Goal: Information Seeking & Learning: Learn about a topic

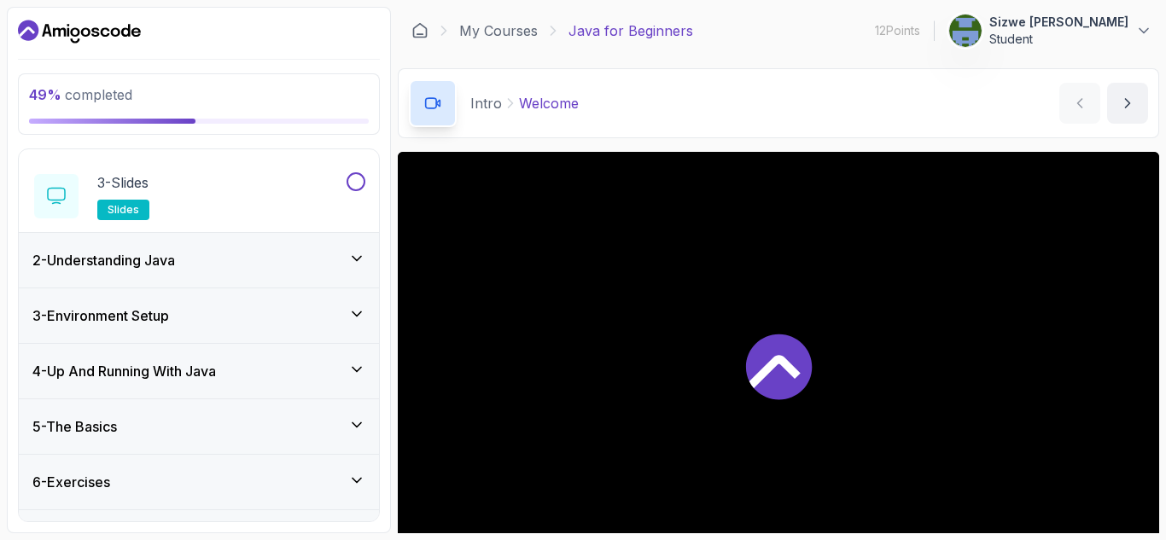
scroll to position [230, 0]
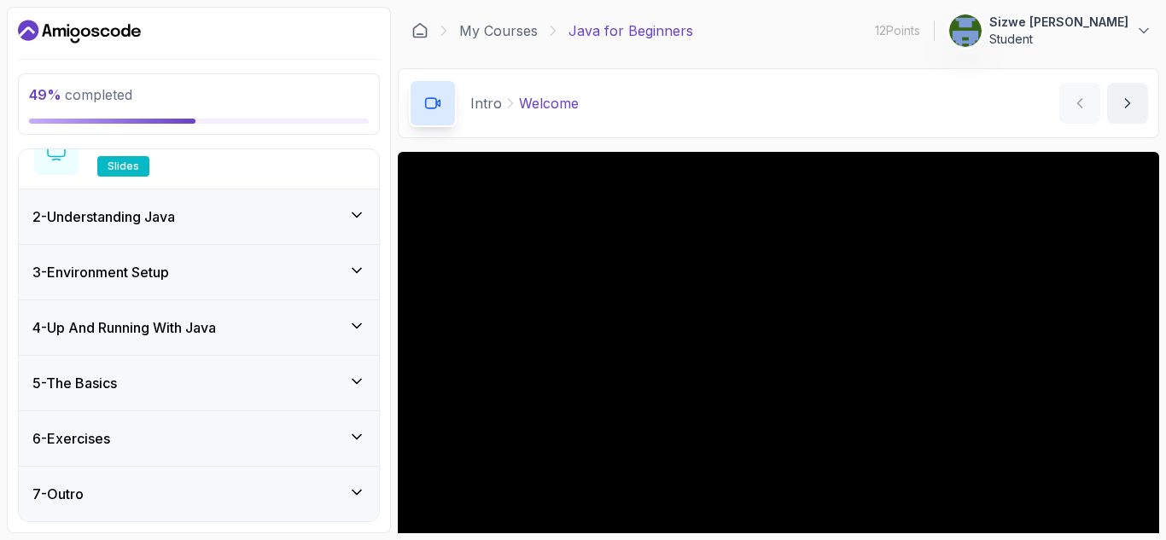
click at [268, 219] on div "2 - Understanding Java" at bounding box center [198, 217] width 333 height 20
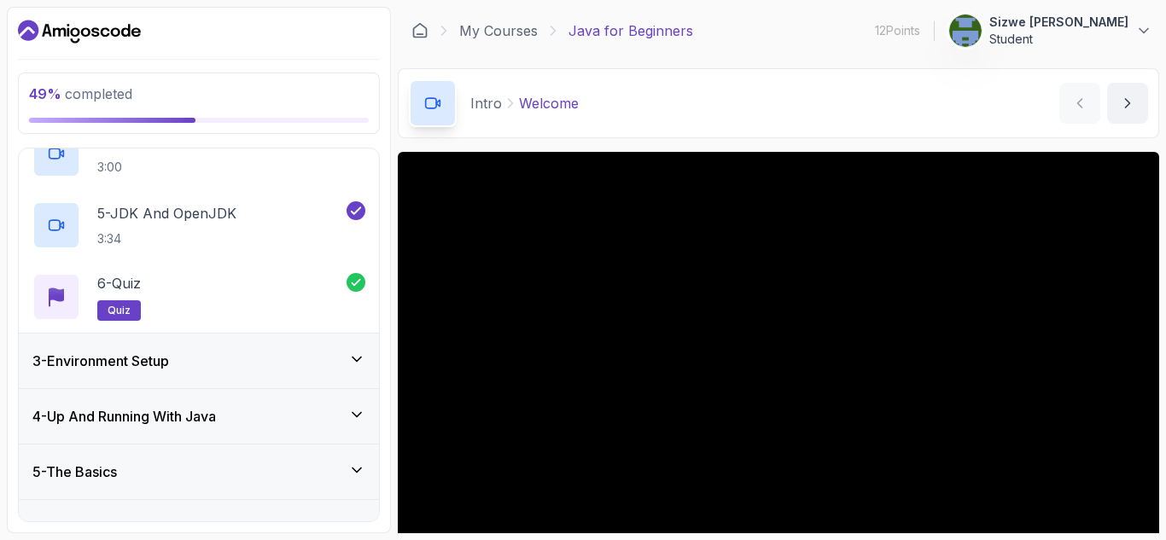
scroll to position [357, 0]
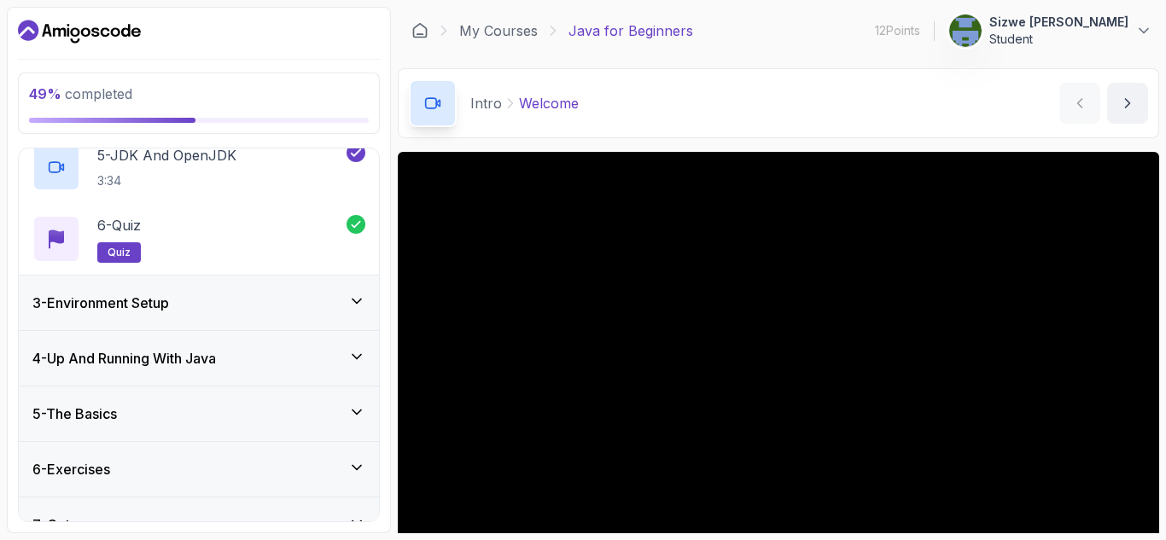
click at [248, 295] on div "3 - Environment Setup" at bounding box center [198, 303] width 333 height 20
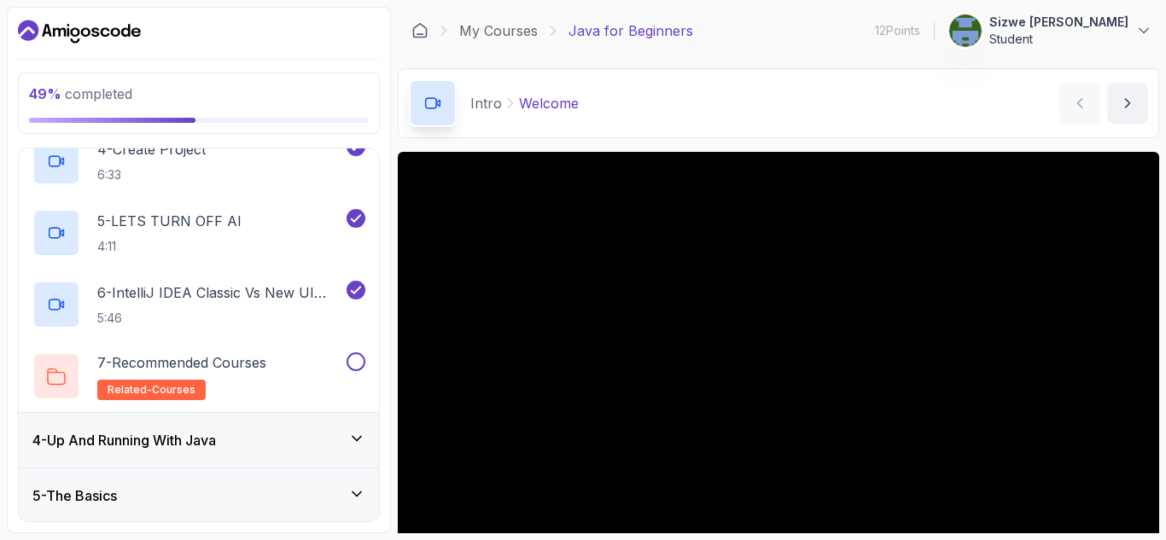
scroll to position [516, 0]
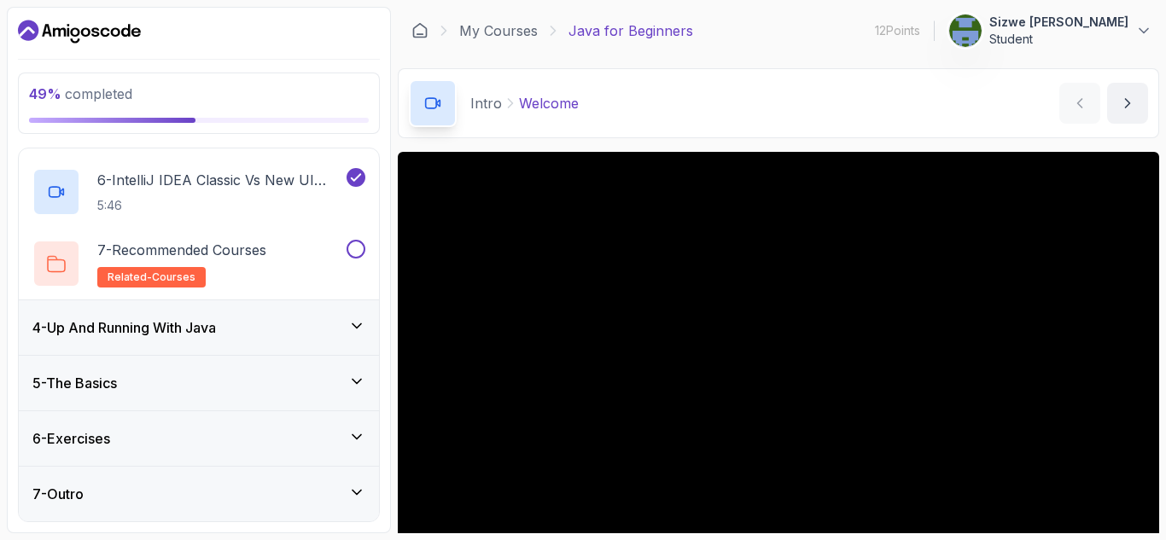
click at [260, 341] on div "4 - Up And Running With Java" at bounding box center [199, 327] width 360 height 55
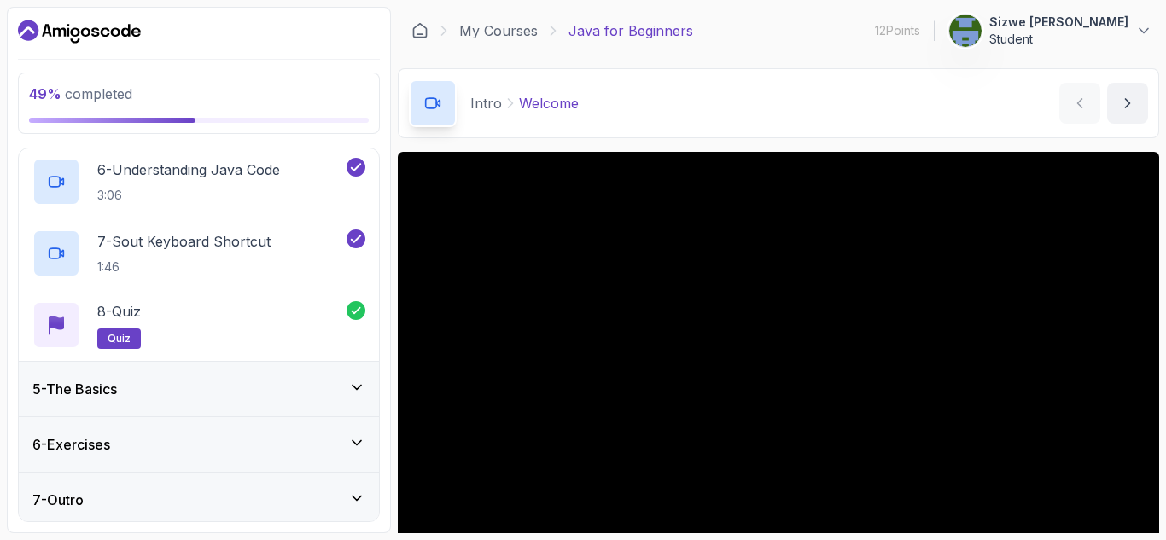
scroll to position [588, 0]
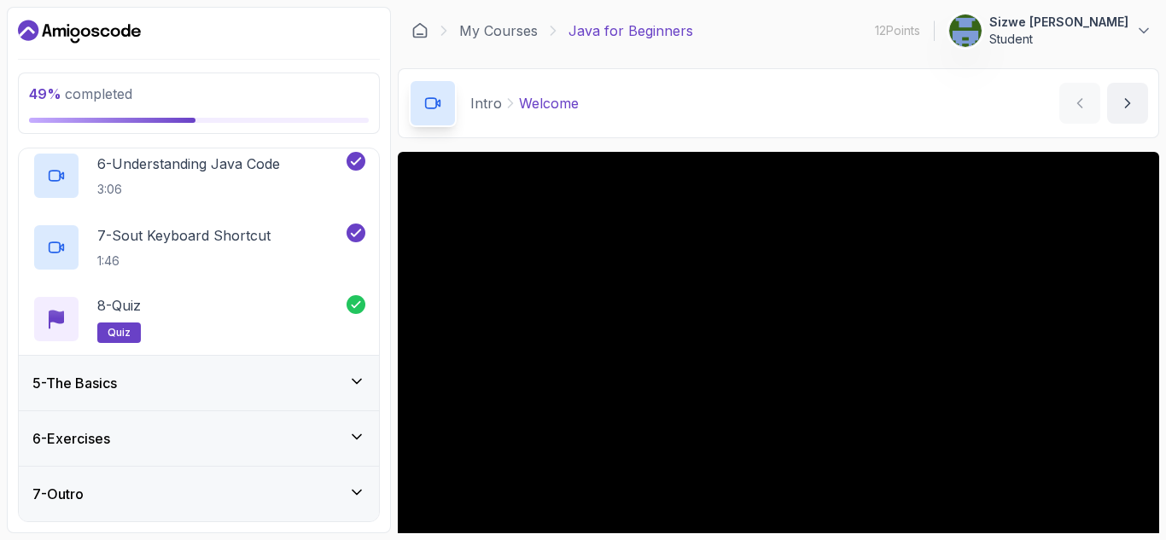
click at [267, 370] on div "5 - The Basics" at bounding box center [199, 383] width 360 height 55
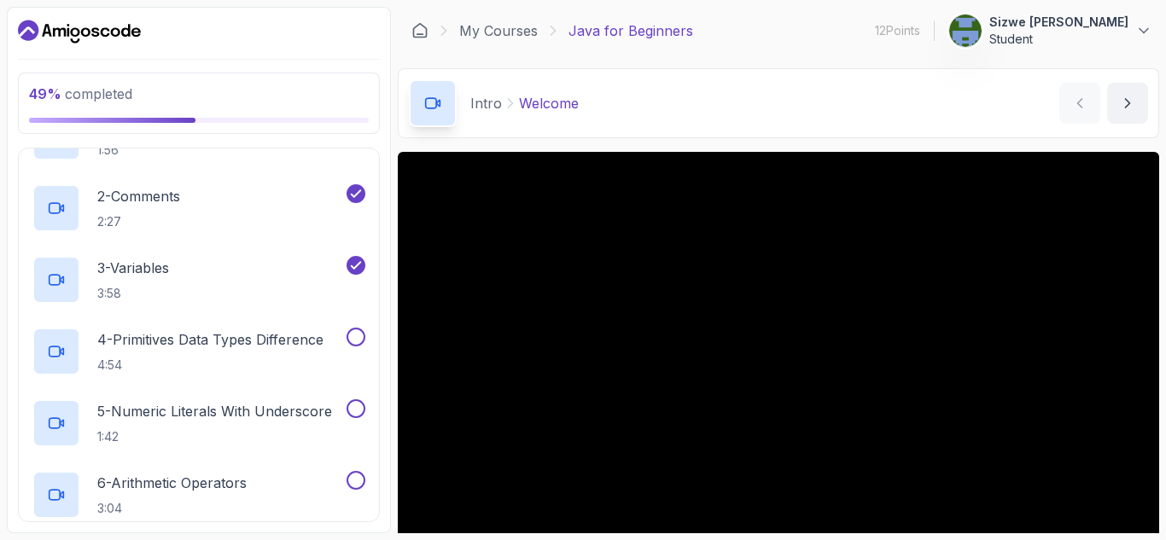
scroll to position [326, 0]
click at [238, 354] on h2 "4 - Primitives Data Types Difference 4:54" at bounding box center [210, 350] width 226 height 44
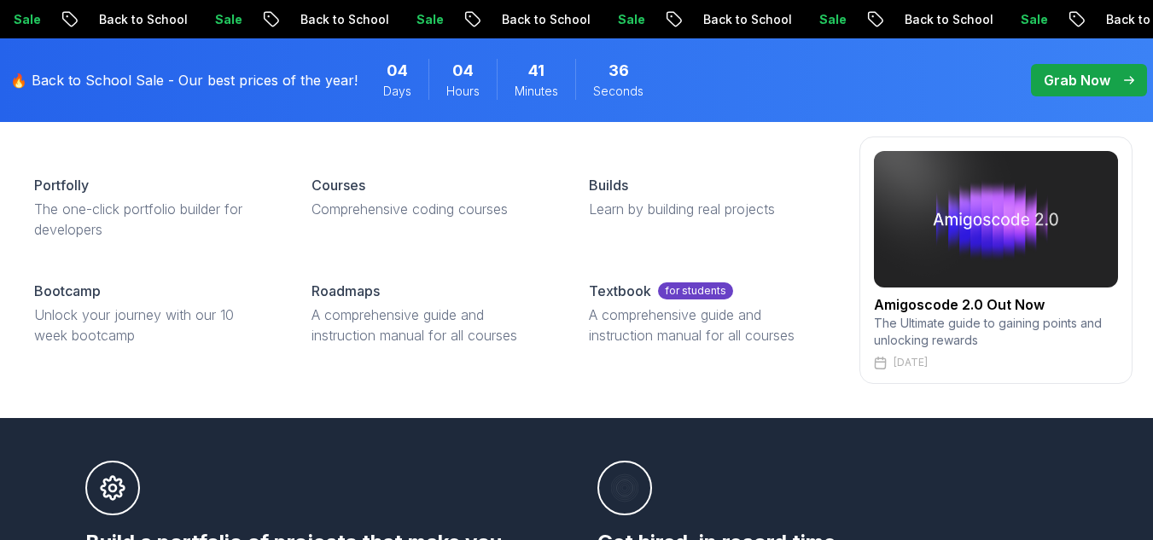
scroll to position [947, 0]
